Goal: Task Accomplishment & Management: Use online tool/utility

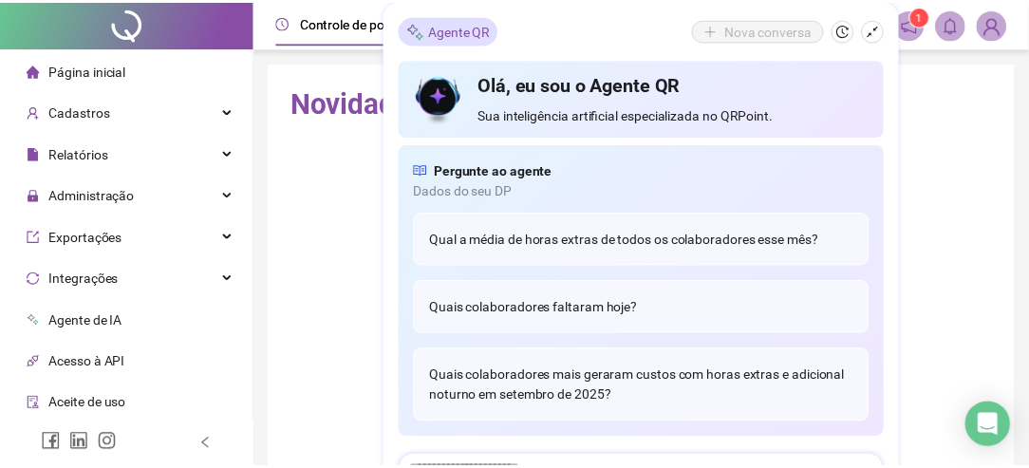
scroll to position [10, 0]
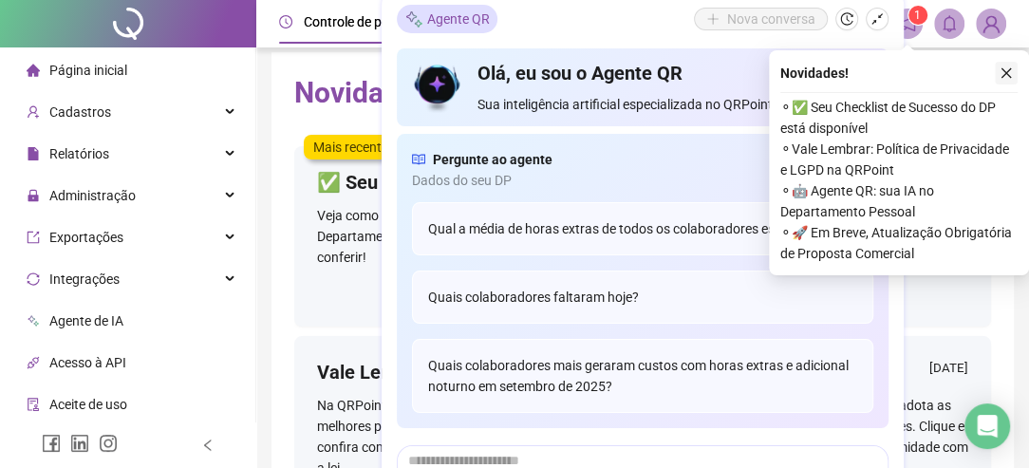
click at [1002, 70] on icon "close" at bounding box center [1006, 72] width 13 height 13
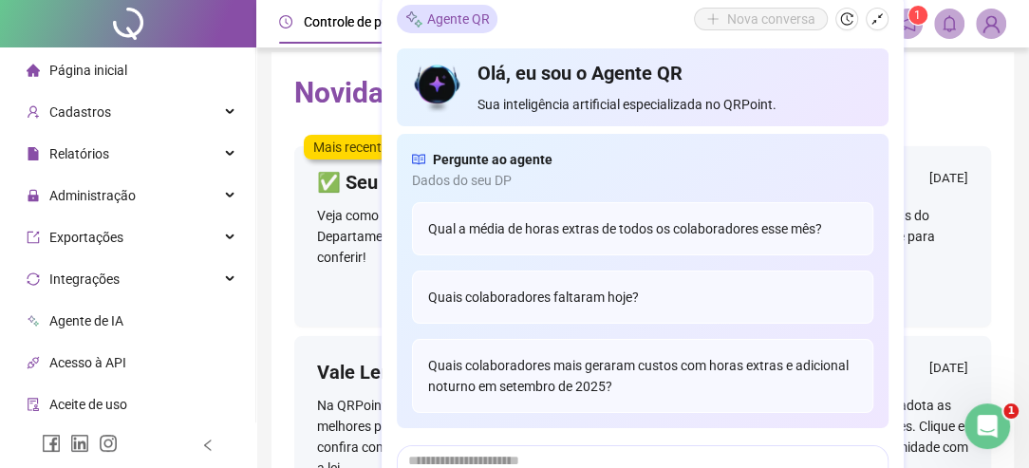
scroll to position [0, 0]
click at [950, 94] on h2 "Novidades" at bounding box center [642, 93] width 697 height 36
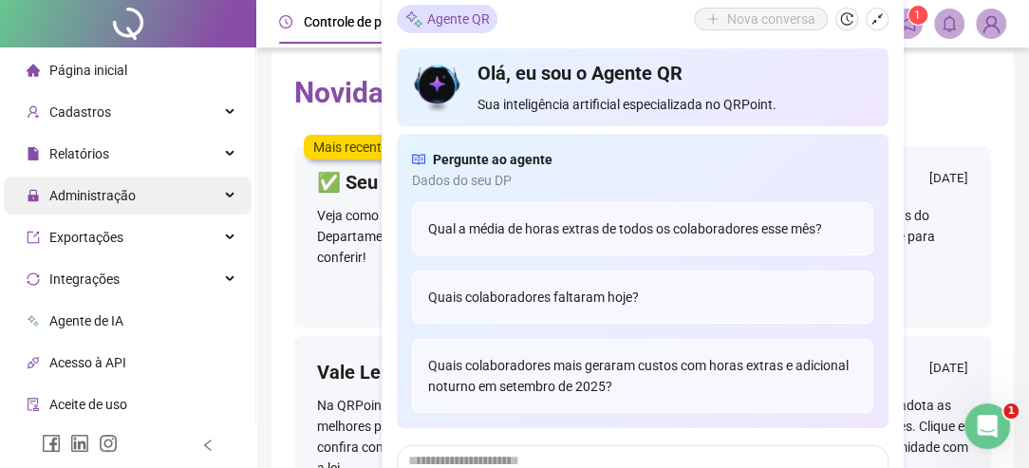
click at [122, 192] on span "Administração" at bounding box center [92, 195] width 86 height 15
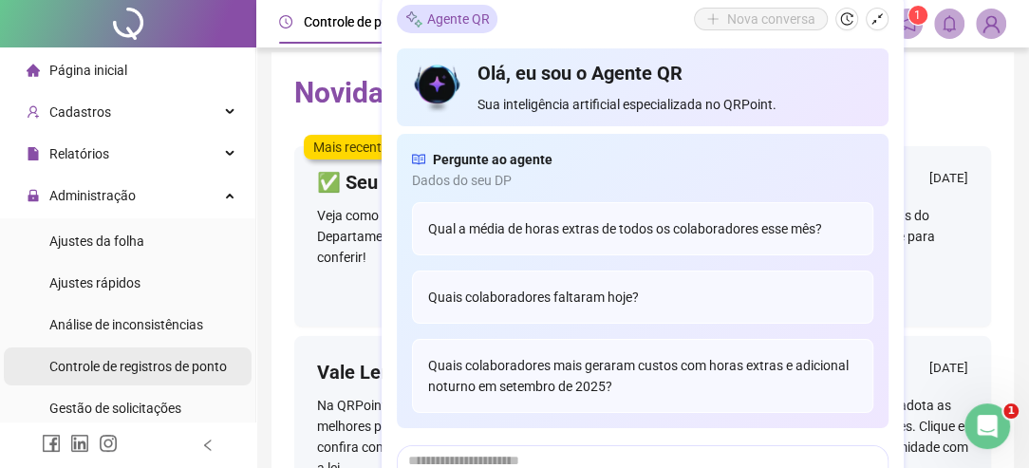
click at [140, 361] on span "Controle de registros de ponto" at bounding box center [138, 366] width 178 height 15
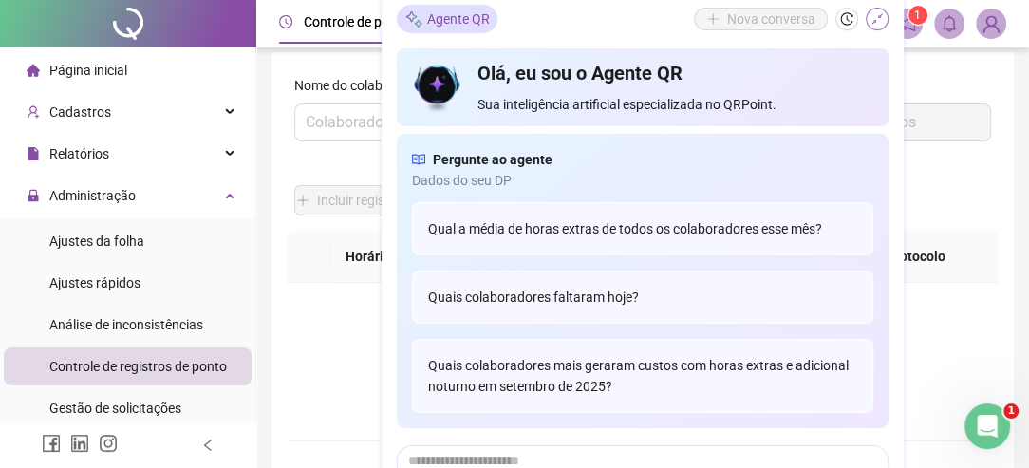
click at [875, 20] on icon "shrink" at bounding box center [877, 18] width 11 height 11
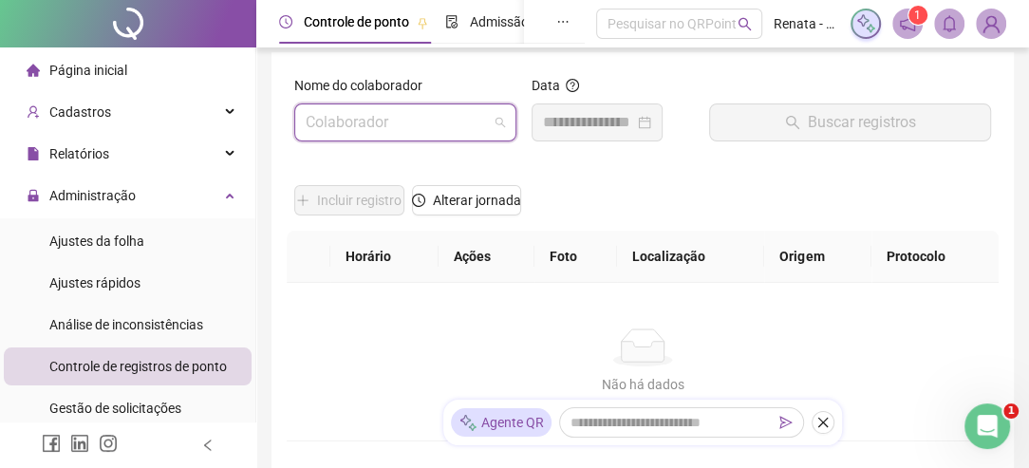
click at [441, 122] on input "search" at bounding box center [397, 122] width 182 height 36
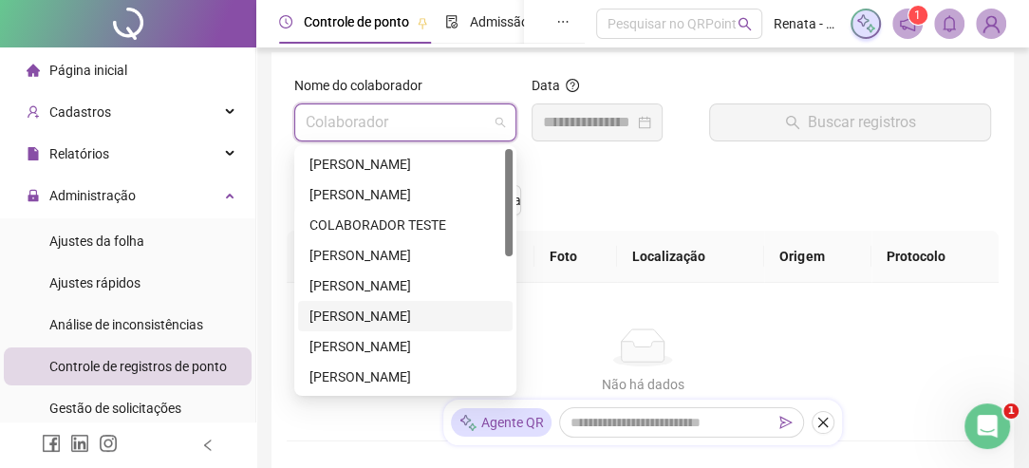
click at [420, 313] on div "[PERSON_NAME]" at bounding box center [406, 316] width 192 height 21
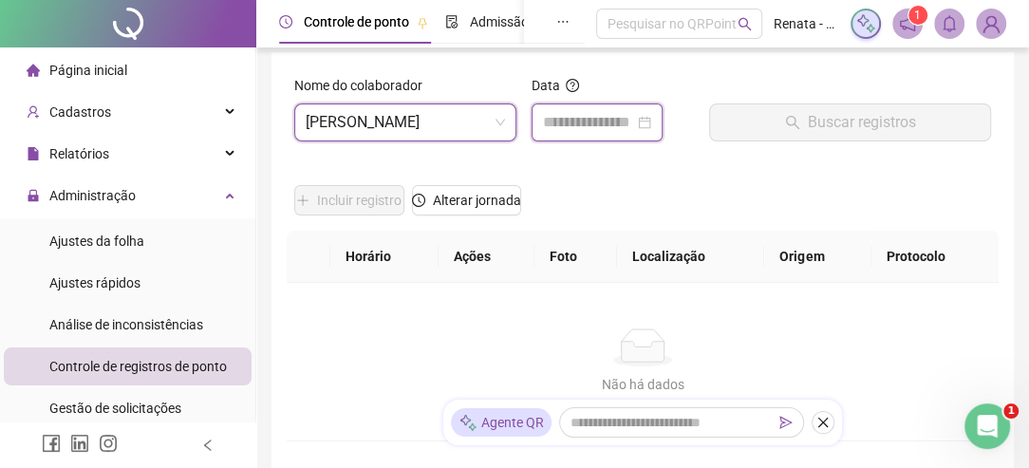
click at [631, 112] on input at bounding box center [588, 122] width 91 height 23
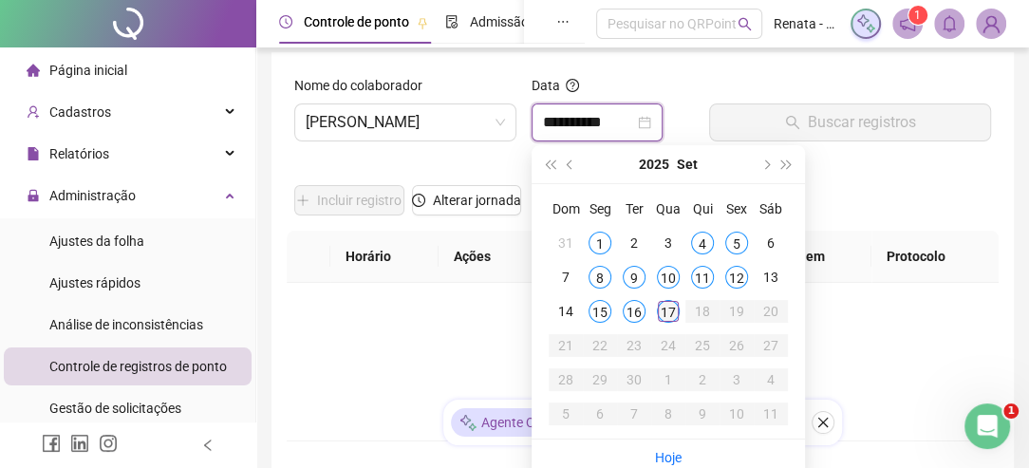
type input "**********"
click at [669, 312] on div "17" at bounding box center [668, 311] width 23 height 23
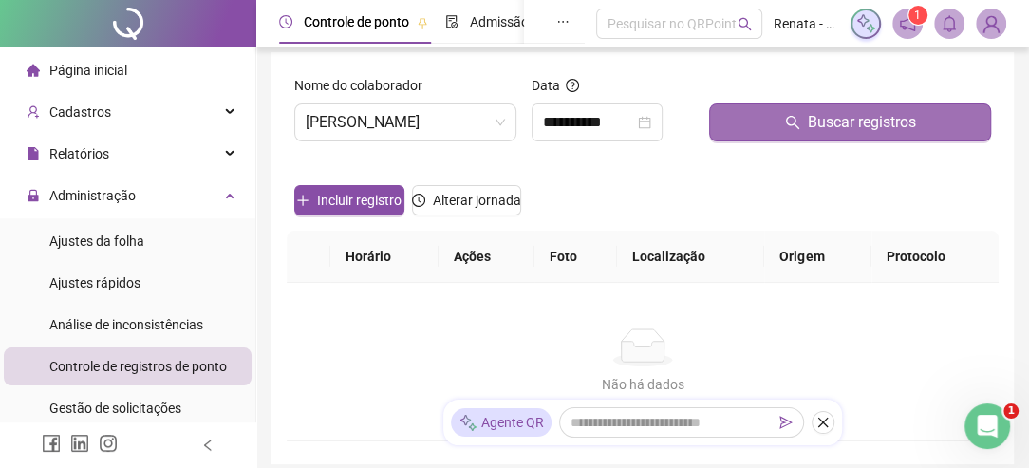
click at [788, 123] on icon "search" at bounding box center [792, 122] width 13 height 13
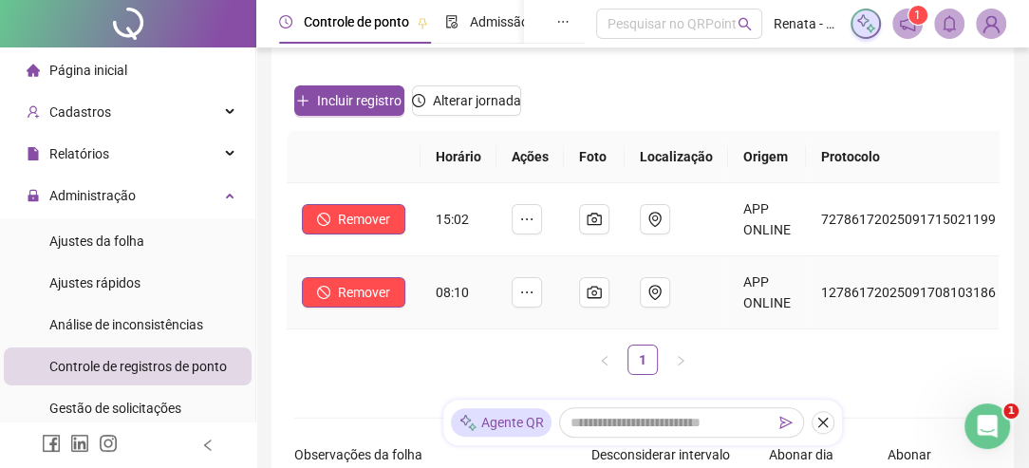
scroll to position [105, 0]
